Goal: Navigation & Orientation: Find specific page/section

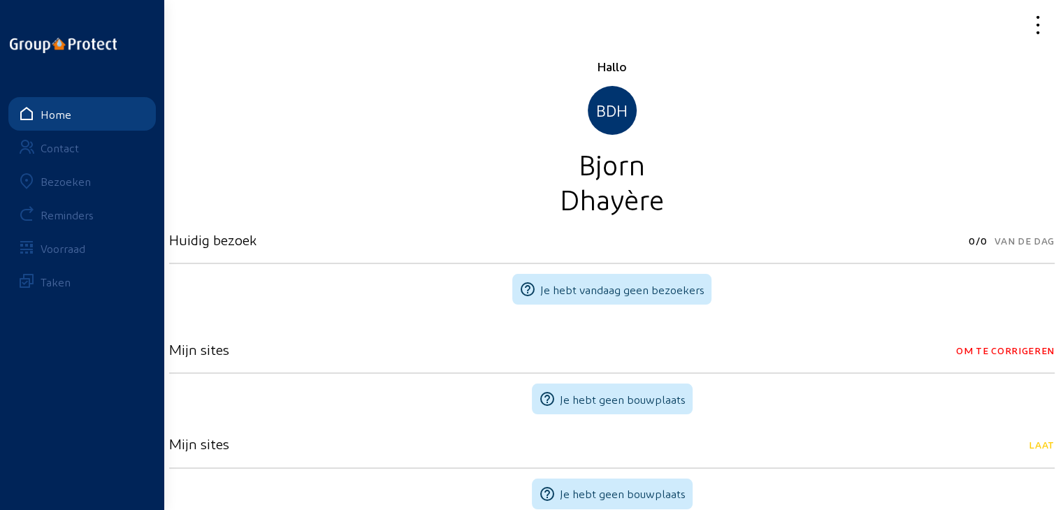
click at [89, 180] on link "Bezoeken" at bounding box center [81, 181] width 147 height 34
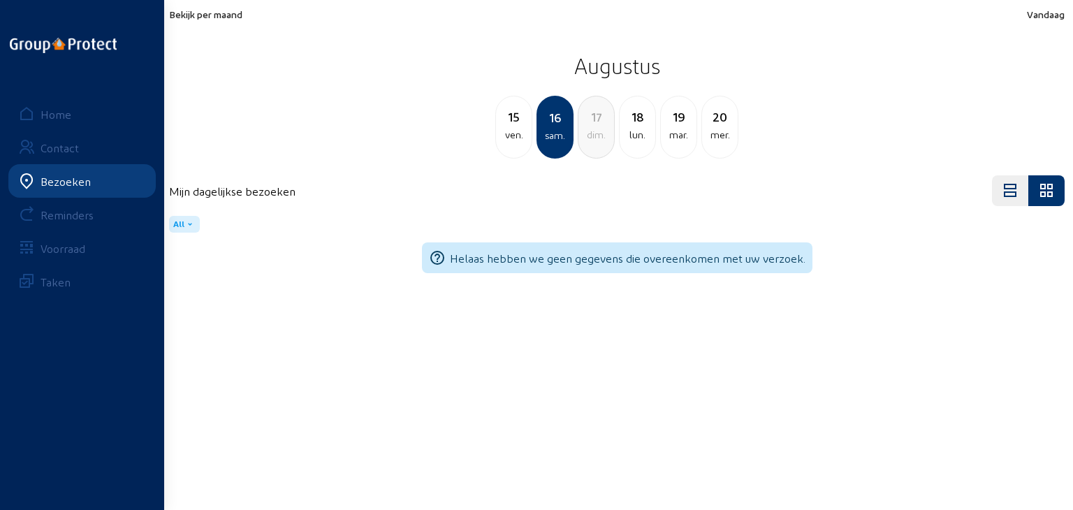
click at [203, 23] on div "Bekijk per maand Vandaag [DATE] ven. 16 sam. 17 dim. 18 lun. [DATE] mer." at bounding box center [617, 83] width 896 height 150
click at [200, 17] on span "Bekijk per maand" at bounding box center [205, 14] width 73 height 12
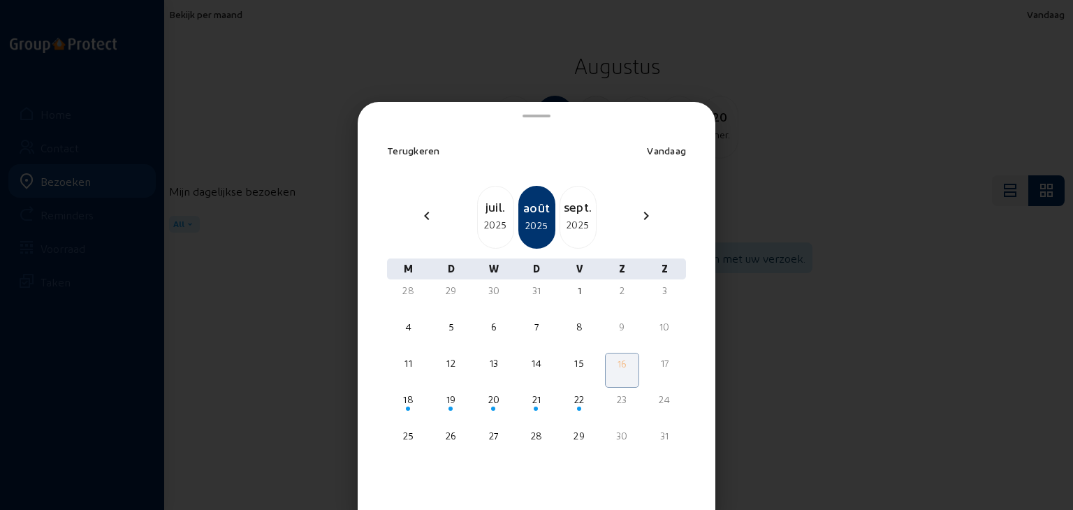
click at [577, 211] on div "sept." at bounding box center [578, 207] width 36 height 20
click at [577, 211] on div "oct." at bounding box center [578, 207] width 36 height 20
click at [577, 211] on div "nov." at bounding box center [578, 207] width 36 height 20
drag, startPoint x: 406, startPoint y: 151, endPoint x: 491, endPoint y: 152, distance: 84.6
click at [408, 152] on span "Terugkeren" at bounding box center [413, 151] width 53 height 12
